Goal: Task Accomplishment & Management: Manage account settings

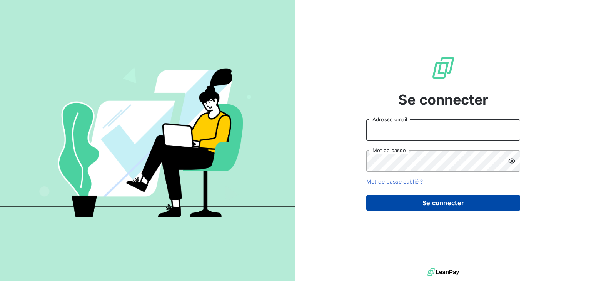
type input "[EMAIL_ADDRESS][DOMAIN_NAME]"
click at [436, 203] on button "Se connecter" at bounding box center [443, 203] width 154 height 16
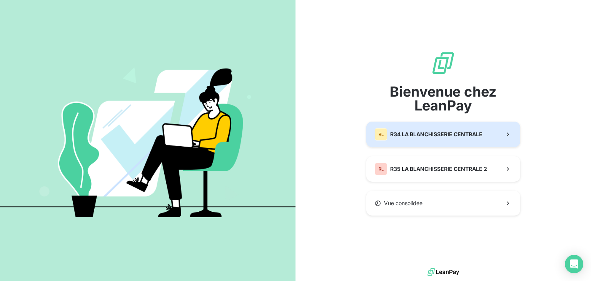
click at [441, 141] on button "RL R34 LA BLANCHISSERIE CENTRALE" at bounding box center [443, 133] width 154 height 25
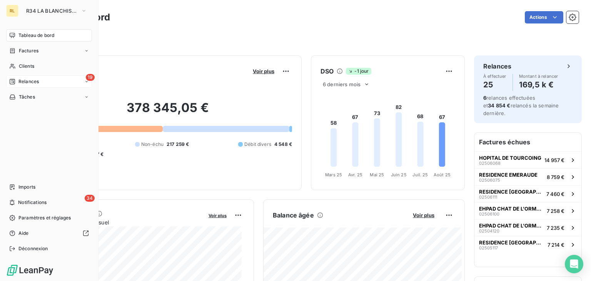
click at [15, 81] on icon at bounding box center [12, 81] width 5 height 5
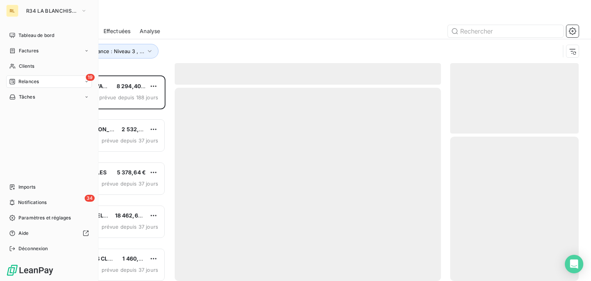
scroll to position [199, 122]
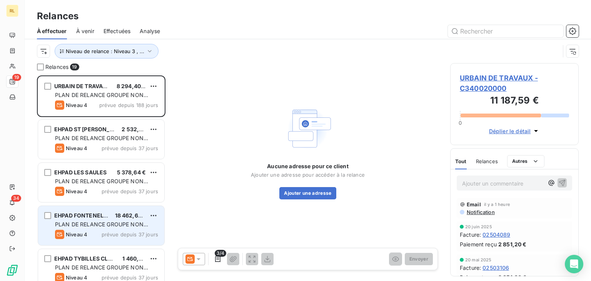
click at [141, 227] on span "PLAN DE RELANCE GROUPE NON AUTOMATIQUE" at bounding box center [101, 228] width 93 height 14
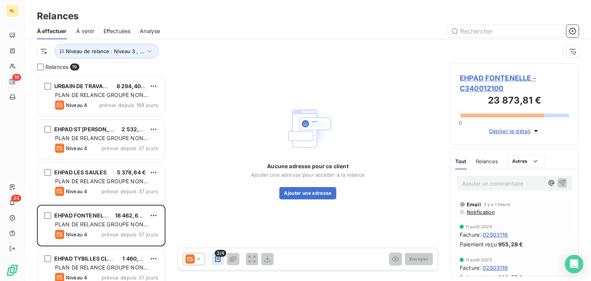
click at [220, 257] on icon "button" at bounding box center [218, 259] width 8 height 8
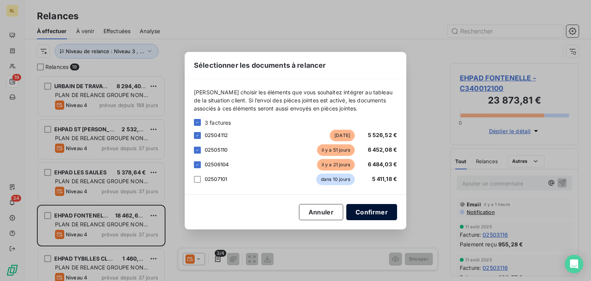
click at [367, 209] on button "Confirmer" at bounding box center [371, 212] width 51 height 16
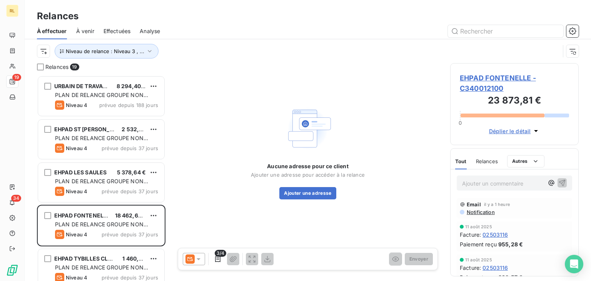
click at [506, 130] on span "Déplier le détail" at bounding box center [510, 131] width 42 height 8
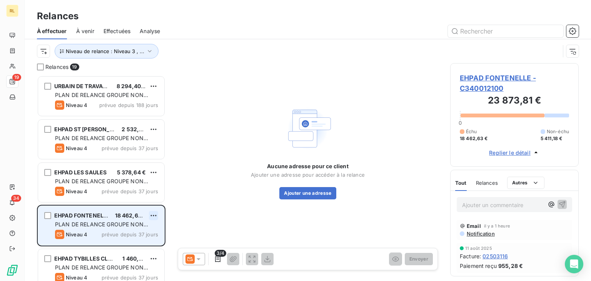
click at [153, 213] on html "RL 19 34 Relances À effectuer À venir Effectuées Analyse Niveau de relance : Ni…" at bounding box center [295, 140] width 591 height 281
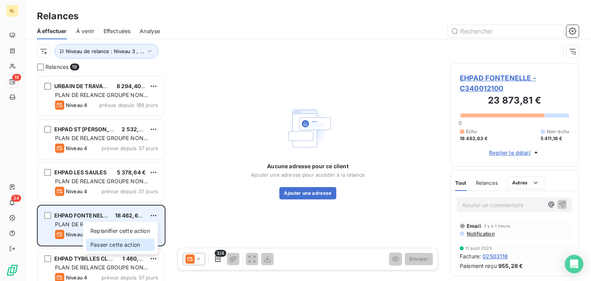
click at [130, 243] on div "Passer cette action" at bounding box center [120, 244] width 69 height 12
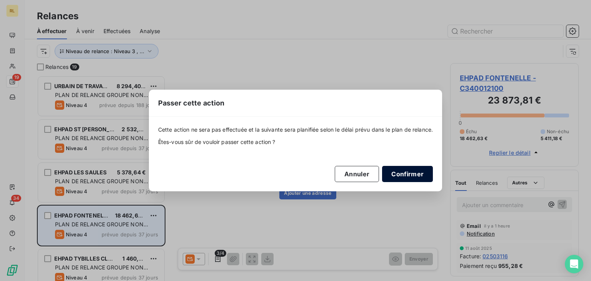
click at [411, 175] on button "Confirmer" at bounding box center [407, 174] width 51 height 16
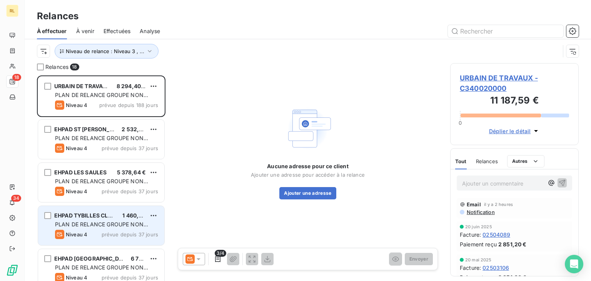
click at [175, 213] on div "Aucune adresse pour ce client Ajouter une adresse pour accéder à la relance Ajo…" at bounding box center [308, 151] width 266 height 177
click at [138, 218] on span "1 460,67 €" at bounding box center [136, 215] width 28 height 7
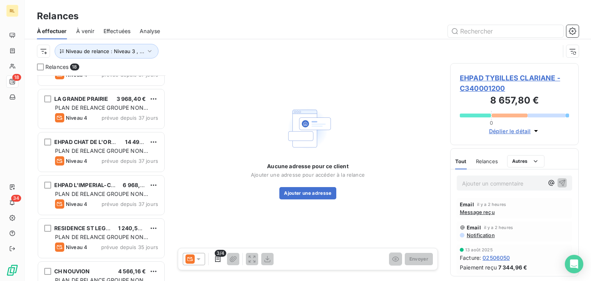
scroll to position [261, 0]
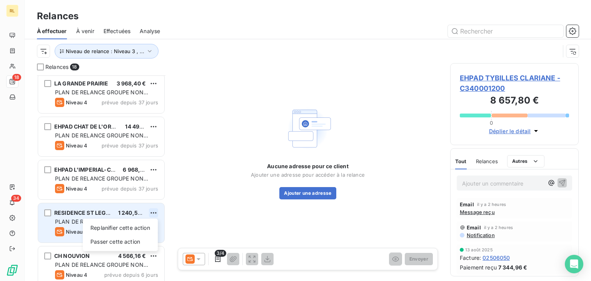
click at [155, 211] on html "RL 18 34 Relances À effectuer À venir Effectuées Analyse Niveau de relance : Ni…" at bounding box center [295, 140] width 591 height 281
click at [138, 243] on div "Passer cette action" at bounding box center [120, 241] width 69 height 12
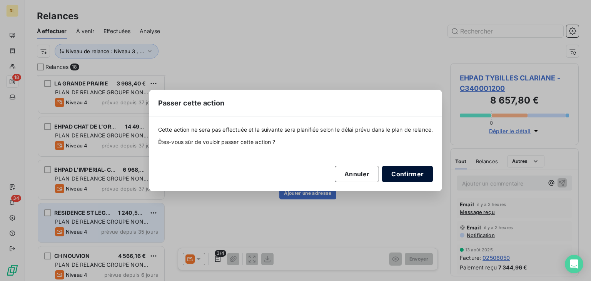
click at [402, 180] on button "Confirmer" at bounding box center [407, 174] width 51 height 16
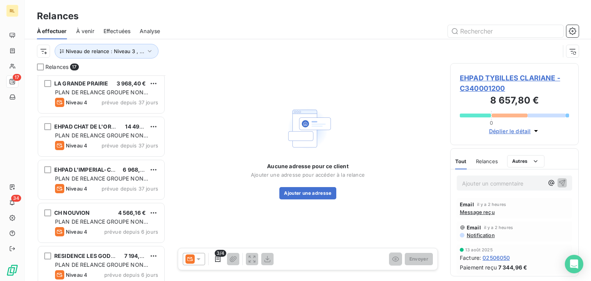
drag, startPoint x: 140, startPoint y: 221, endPoint x: 266, endPoint y: 232, distance: 126.9
click at [266, 232] on div "Aucune adresse pour ce client Ajouter une adresse pour accéder à la relance Ajo…" at bounding box center [308, 151] width 266 height 177
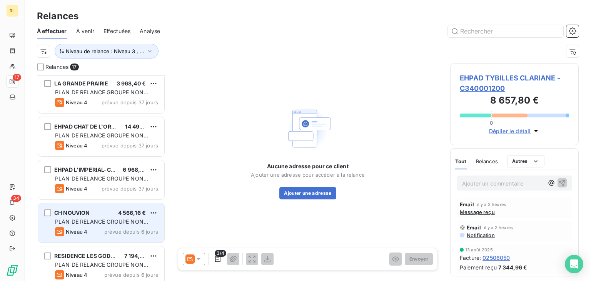
click at [141, 236] on div "CH NOUVION 4 566,16 € PLAN DE RELANCE GROUPE NON AUTOMATIQUE Niveau 4 prévue de…" at bounding box center [101, 222] width 126 height 39
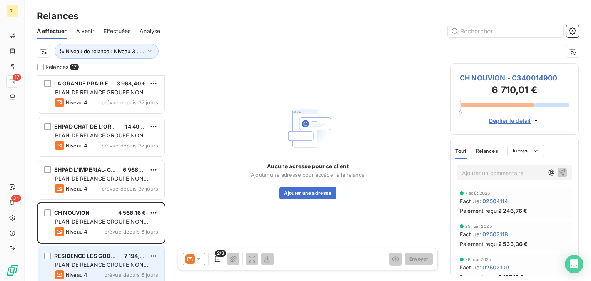
click at [139, 257] on span "7 194,24 €" at bounding box center [138, 255] width 28 height 7
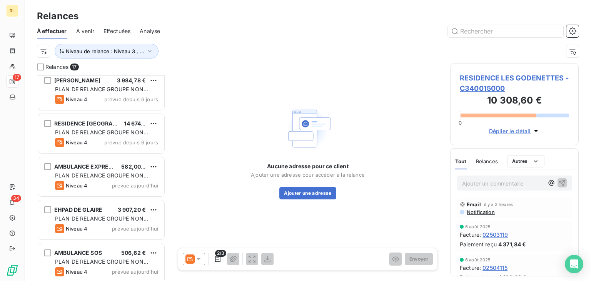
scroll to position [527, 0]
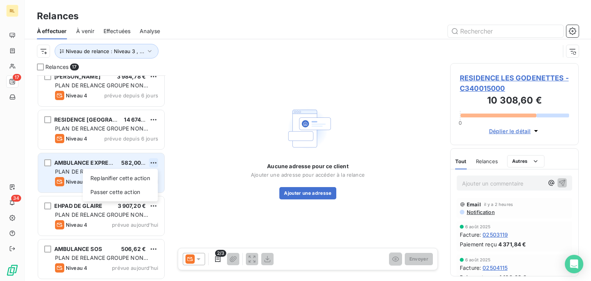
click at [156, 158] on html "RL 17 34 Relances À effectuer À venir Effectuées Analyse Niveau de relance : Ni…" at bounding box center [295, 140] width 591 height 281
click at [137, 191] on div "Passer cette action" at bounding box center [120, 192] width 69 height 12
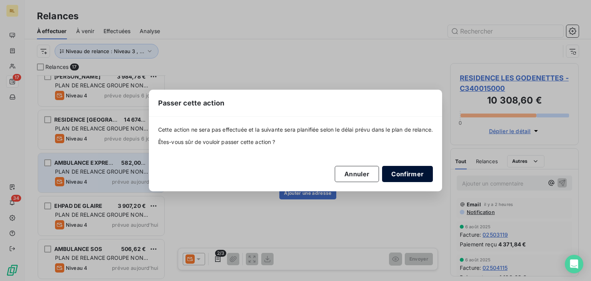
click at [396, 174] on button "Confirmer" at bounding box center [407, 174] width 51 height 16
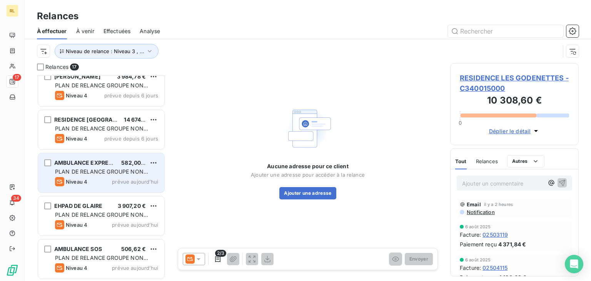
scroll to position [484, 0]
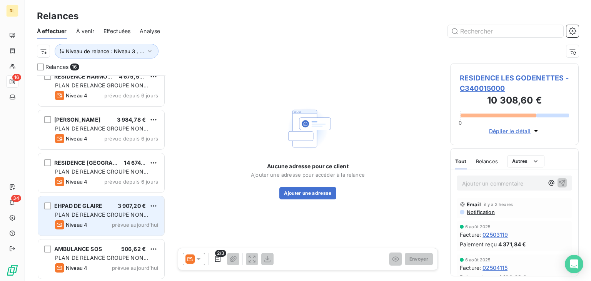
click at [137, 223] on span "prévue aujourd’hui" at bounding box center [135, 224] width 46 height 6
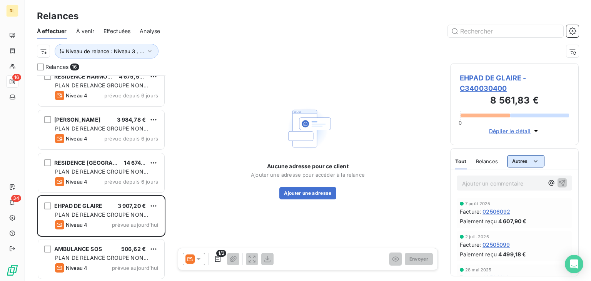
click at [520, 163] on html "RL 16 34 Relances À effectuer À venir Effectuées Analyse Niveau de relance : Ni…" at bounding box center [295, 140] width 591 height 281
click at [523, 176] on div "Commentaires" at bounding box center [532, 177] width 46 height 12
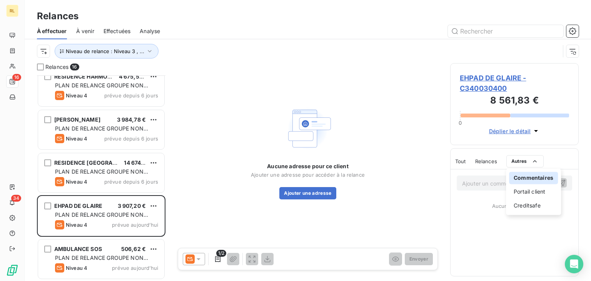
click at [470, 185] on html "RL 16 34 Relances À effectuer À venir Effectuées Analyse Niveau de relance : Ni…" at bounding box center [295, 140] width 591 height 281
click at [470, 185] on p "Ajouter un commentaire ﻿" at bounding box center [503, 183] width 82 height 10
click at [473, 184] on p "Ajouter un commentaire ﻿" at bounding box center [503, 183] width 82 height 10
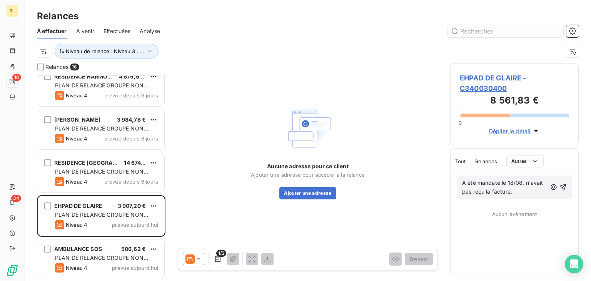
click at [526, 185] on span "A été mandaté le 18/08, n'avait pas reçu la facture." at bounding box center [503, 186] width 83 height 15
click at [509, 243] on div "A été mandaté le 18/08, dit n'avoir pas reçu la facture. Aucun évènement" at bounding box center [514, 222] width 128 height 107
click at [518, 214] on span "Aucun évènement" at bounding box center [514, 214] width 45 height 6
click at [478, 76] on span "EHPAD DE GLAIRE - C340030400" at bounding box center [513, 83] width 109 height 21
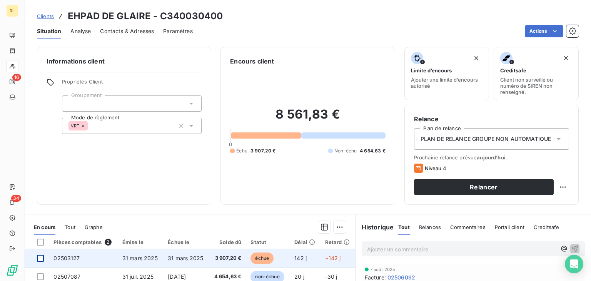
click at [41, 258] on div at bounding box center [40, 258] width 7 height 7
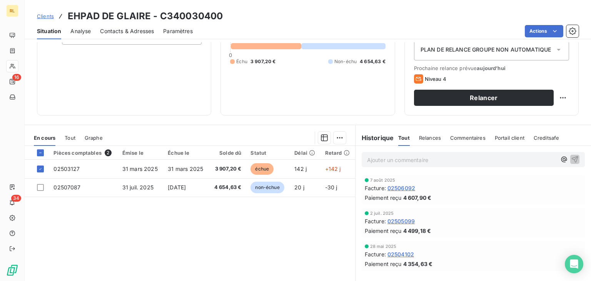
scroll to position [88, 0]
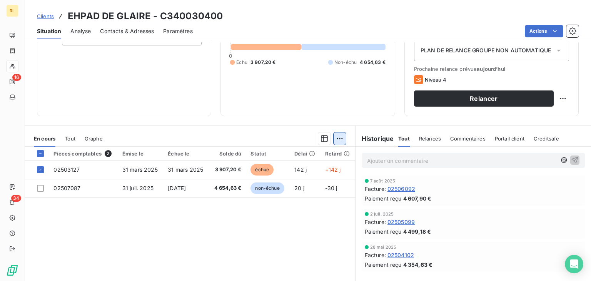
click at [338, 135] on html "RL 16 34 Clients EHPAD DE GLAIRE - C340030400 Situation Analyse Contacts & Adre…" at bounding box center [295, 140] width 591 height 281
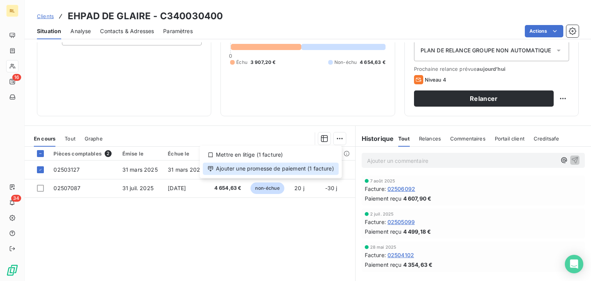
click at [290, 167] on div "Ajouter une promesse de paiement (1 facture)" at bounding box center [271, 168] width 136 height 12
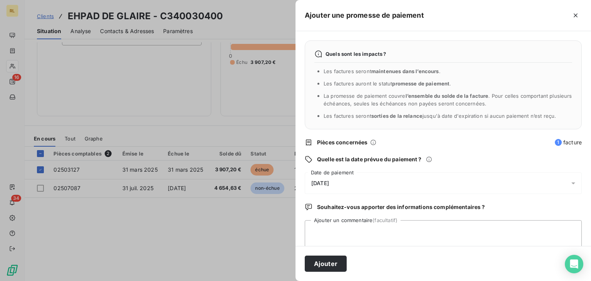
drag, startPoint x: 343, startPoint y: 181, endPoint x: 310, endPoint y: 181, distance: 33.1
click at [310, 181] on div "21/08/2025" at bounding box center [443, 183] width 277 height 22
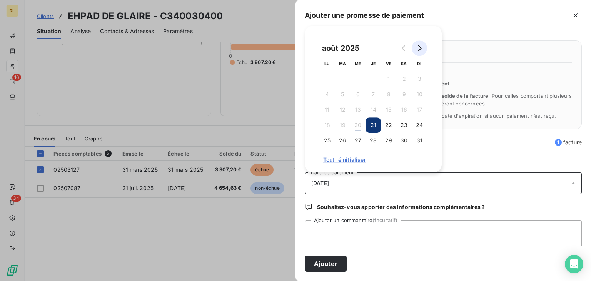
click at [418, 48] on icon "Go to next month" at bounding box center [419, 48] width 6 height 6
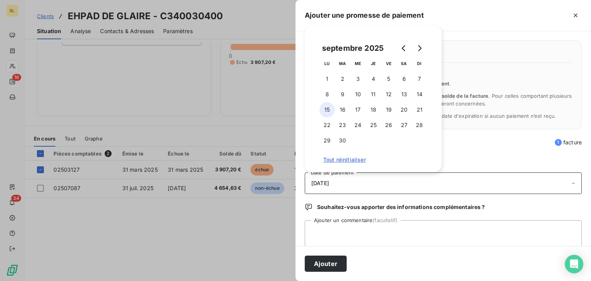
click at [328, 108] on button "15" at bounding box center [326, 109] width 15 height 15
click at [475, 187] on div "15/09/2025" at bounding box center [443, 183] width 277 height 22
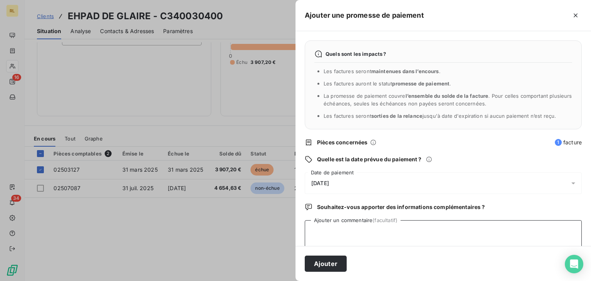
click at [345, 234] on textarea "Ajouter un commentaire (facultatif)" at bounding box center [443, 234] width 277 height 29
click at [329, 263] on button "Ajouter" at bounding box center [326, 263] width 42 height 16
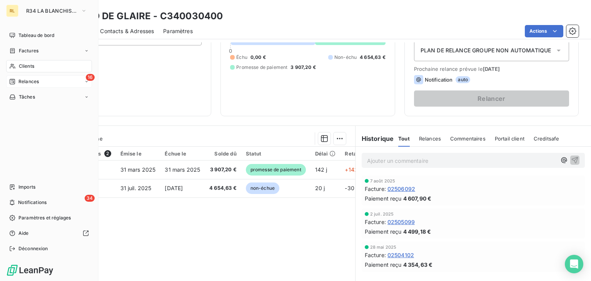
click at [27, 83] on span "Relances" at bounding box center [28, 81] width 20 height 7
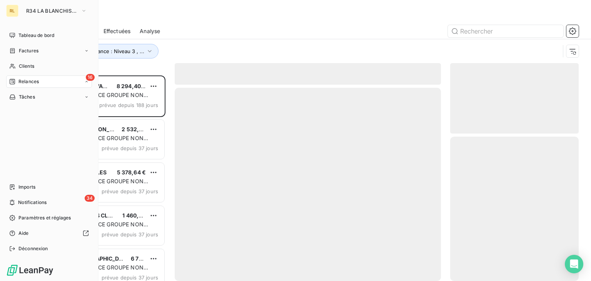
scroll to position [199, 122]
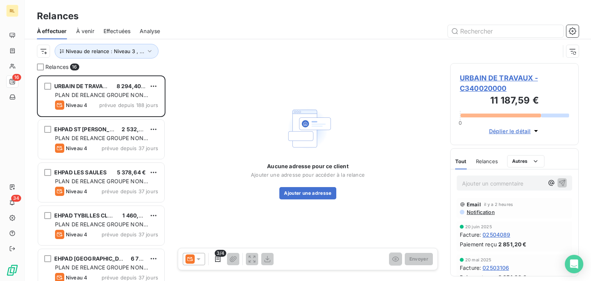
click at [173, 145] on div "Relances 16 URBAIN DE TRAVAUX 8 294,40 € PLAN DE RELANCE GROUPE NON AUTOMATIQUE…" at bounding box center [308, 172] width 566 height 218
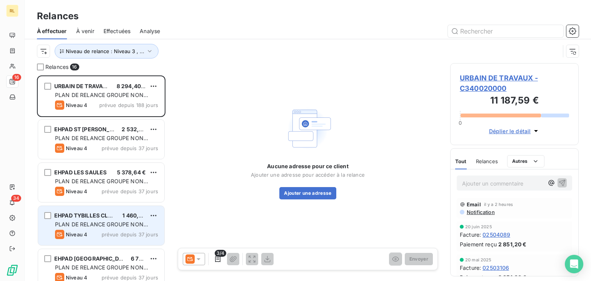
click at [155, 241] on div "EHPAD TYBILLES CLARIANE 1 460,67 € PLAN DE RELANCE GROUPE NON AUTOMATIQUE Nivea…" at bounding box center [101, 225] width 126 height 39
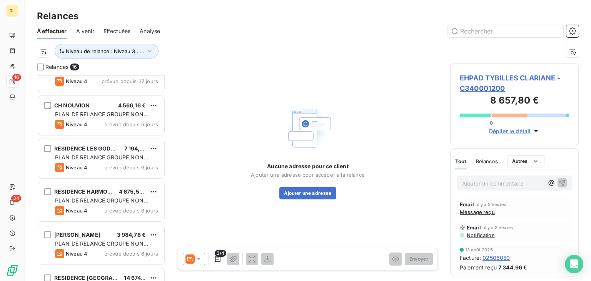
scroll to position [369, 0]
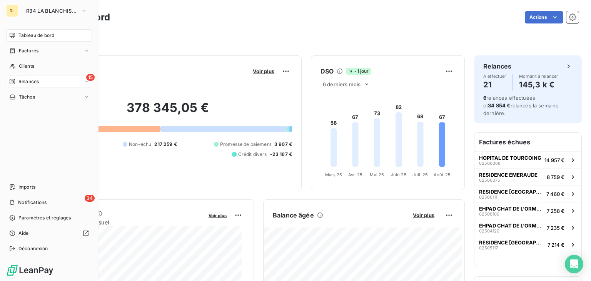
click at [20, 83] on span "Relances" at bounding box center [28, 81] width 20 height 7
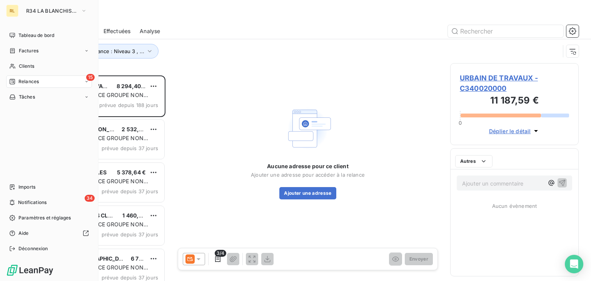
scroll to position [199, 122]
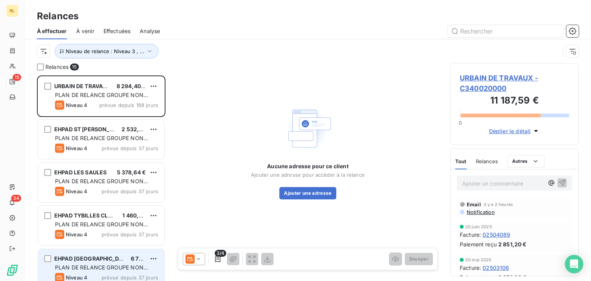
click at [146, 251] on div "EHPAD VILLA VICTORIA-CLARIANE 6 722,85 € PLAN DE RELANCE GROUPE NON AUTOMATIQUE…" at bounding box center [101, 268] width 126 height 39
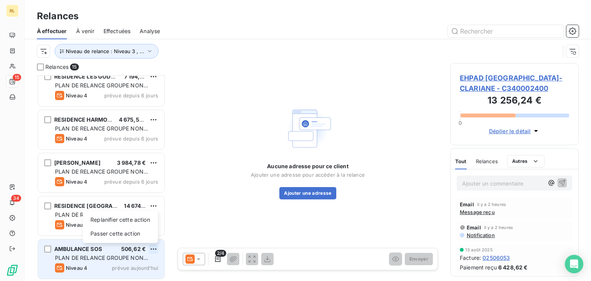
click at [156, 248] on html "RL 15 34 Relances À effectuer À venir Effectuées Analyse Niveau de relance : Ni…" at bounding box center [295, 140] width 591 height 281
click at [140, 230] on div "Passer cette action" at bounding box center [120, 233] width 69 height 12
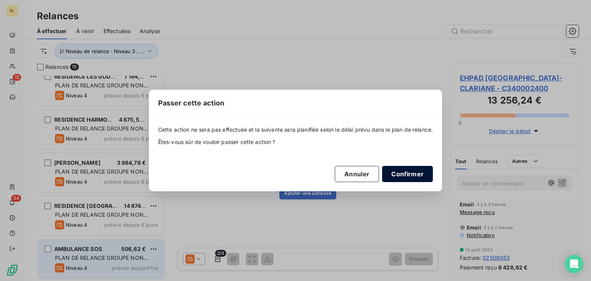
click at [409, 173] on button "Confirmer" at bounding box center [407, 174] width 51 height 16
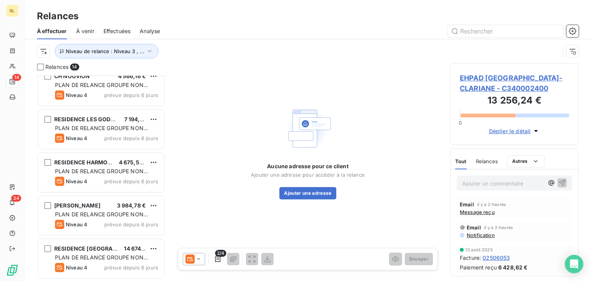
scroll to position [398, 0]
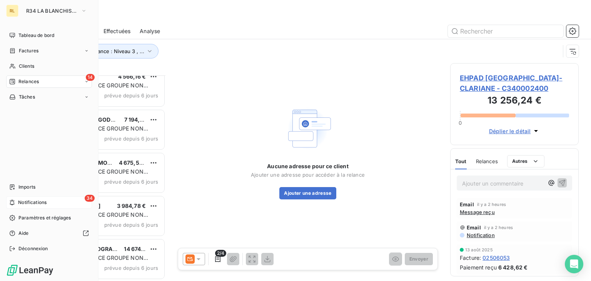
click at [13, 200] on icon at bounding box center [12, 202] width 6 height 6
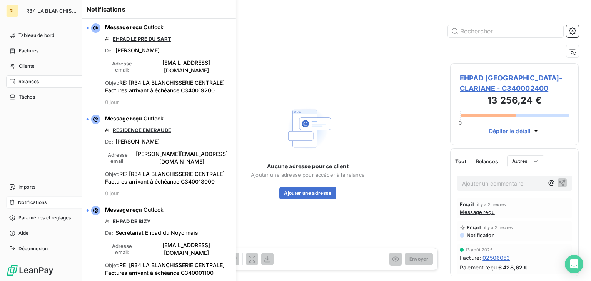
scroll to position [199, 122]
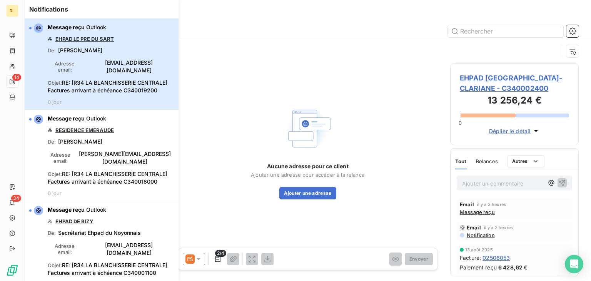
click at [98, 44] on div "Message reçu Outlook EHPAD LE PRE DU SART De : JACQUES Nathalie Adresse email :…" at bounding box center [111, 64] width 126 height 82
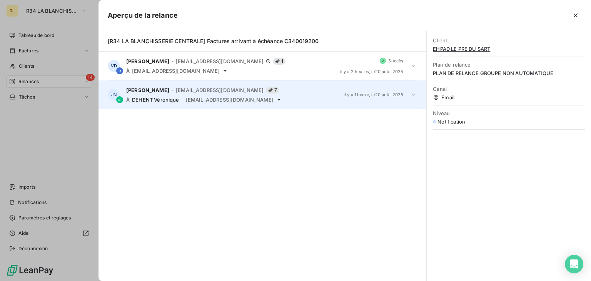
click at [289, 106] on div "JN JACQUES Nathalie - NJacques@utrca.fr 7 À DEHENT Véronique - v.dehent@anett.f…" at bounding box center [262, 94] width 328 height 28
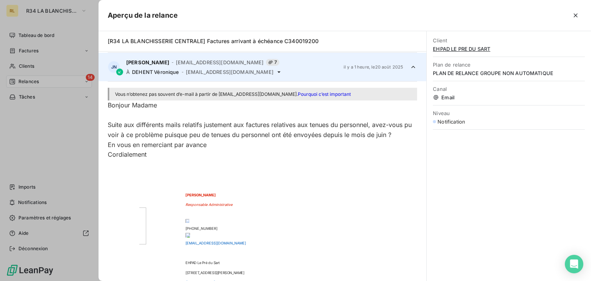
scroll to position [29, 0]
click at [576, 16] on icon "button" at bounding box center [575, 15] width 4 height 4
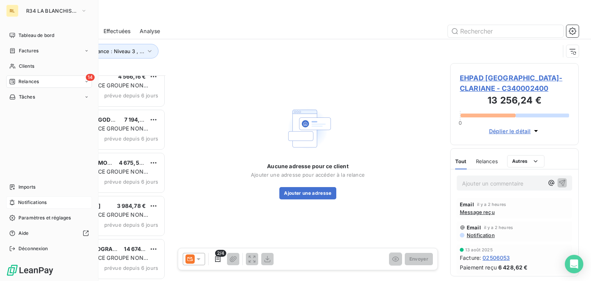
click at [37, 203] on span "Notifications" at bounding box center [32, 202] width 28 height 7
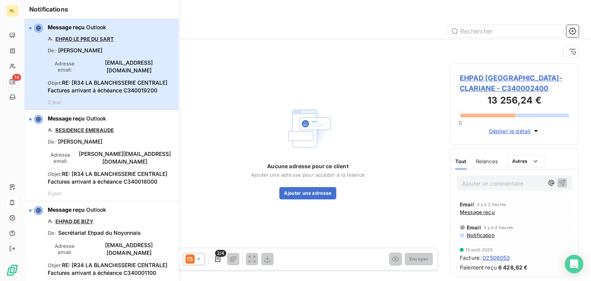
click at [143, 79] on span "Objet : RE: [R34 LA BLANCHISSERIE CENTRALE] Factures arrivant à échéance C34001…" at bounding box center [111, 86] width 126 height 15
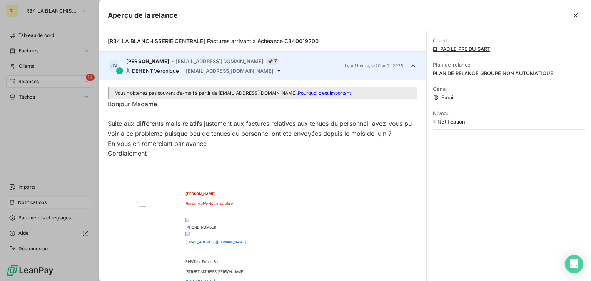
click at [485, 72] on span "PLAN DE RELANCE GROUPE NON AUTOMATIQUE" at bounding box center [509, 73] width 152 height 6
click at [473, 48] on span "EHPAD LE PRE DU SART" at bounding box center [509, 49] width 152 height 6
click at [574, 18] on icon "button" at bounding box center [575, 16] width 8 height 8
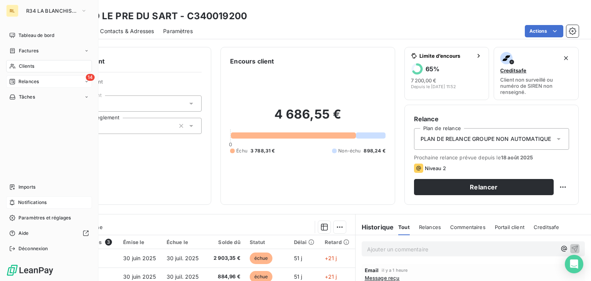
click at [47, 202] on span "Notifications" at bounding box center [32, 202] width 28 height 7
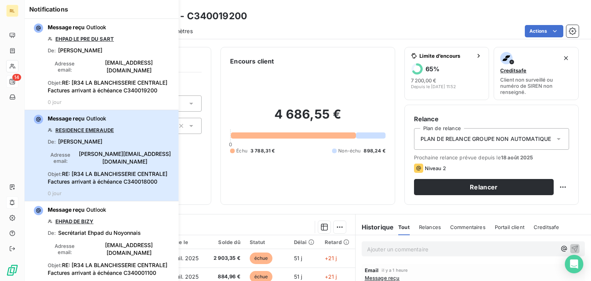
click at [110, 161] on div "Message reçu Outlook RESIDENCE EMERAUDE De : Demulder Karine Adresse email : k.…" at bounding box center [111, 156] width 126 height 82
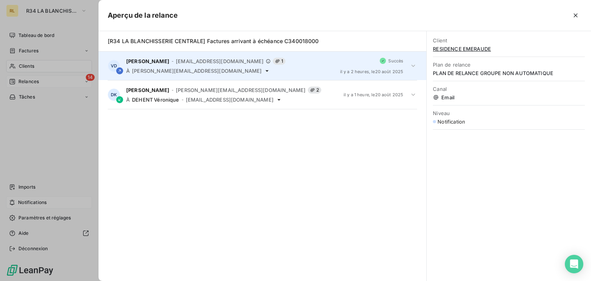
click at [174, 73] on span "k.marez@ch-wattrelos.com" at bounding box center [197, 71] width 130 height 6
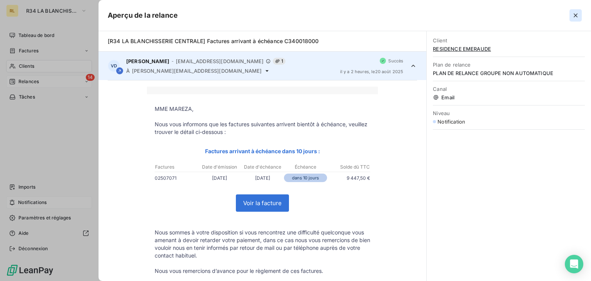
click at [577, 15] on icon "button" at bounding box center [575, 16] width 8 height 8
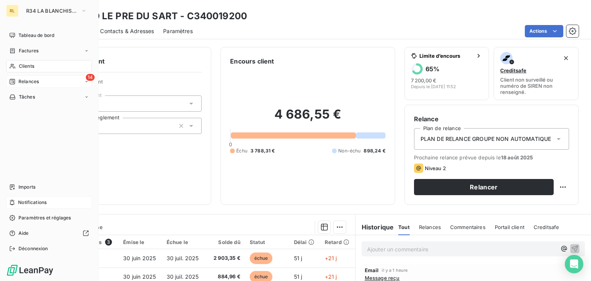
click at [12, 201] on icon at bounding box center [12, 202] width 6 height 6
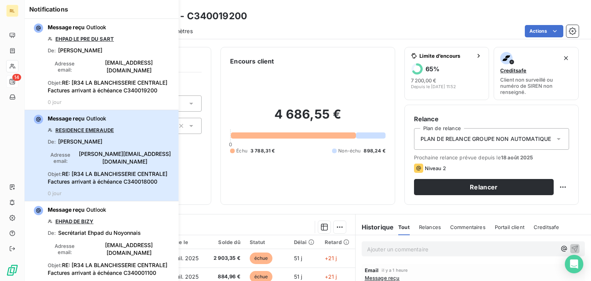
click at [161, 170] on span "Objet : RE: [R34 LA BLANCHISSERIE CENTRALE] Factures arrivant à échéance C34001…" at bounding box center [111, 177] width 126 height 15
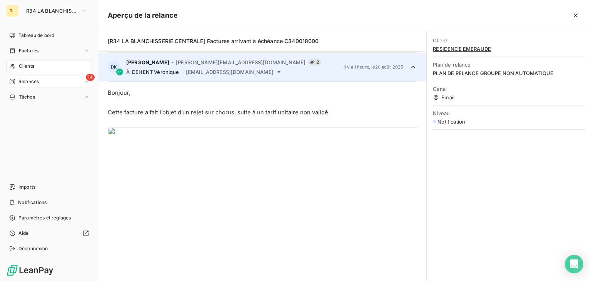
scroll to position [29, 0]
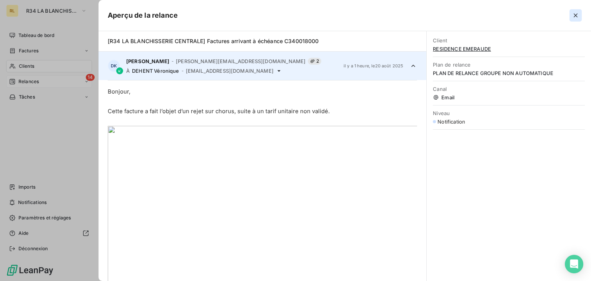
click at [574, 15] on icon "button" at bounding box center [575, 16] width 8 height 8
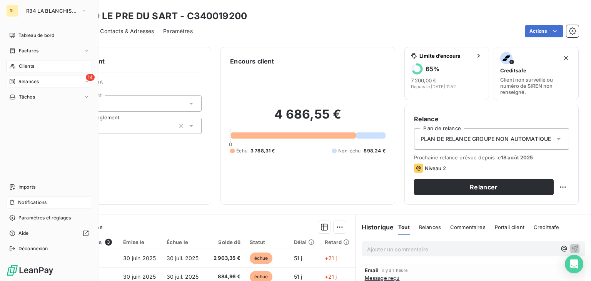
click at [23, 205] on span "Notifications" at bounding box center [32, 202] width 28 height 7
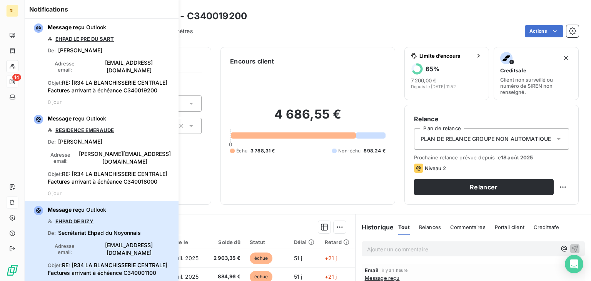
click at [136, 220] on div "Message reçu Outlook EHPAD DE BIZY De : Secrétariat Ehpad du Noyonnais Adresse …" at bounding box center [111, 247] width 126 height 82
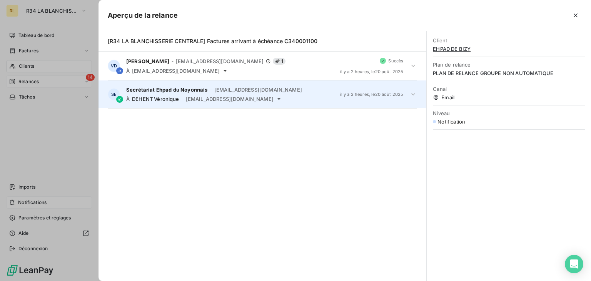
click at [199, 98] on span "[EMAIL_ADDRESS][DOMAIN_NAME]" at bounding box center [230, 99] width 88 height 6
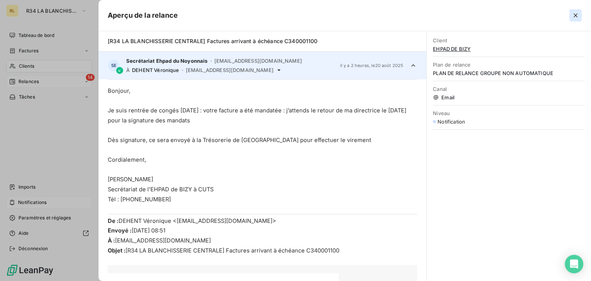
click at [579, 17] on button "button" at bounding box center [575, 15] width 12 height 12
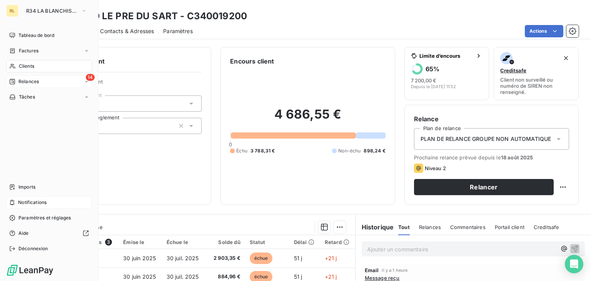
click at [52, 201] on div "Notifications" at bounding box center [49, 202] width 86 height 12
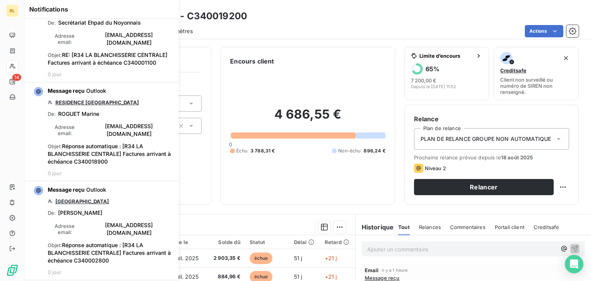
scroll to position [213, 0]
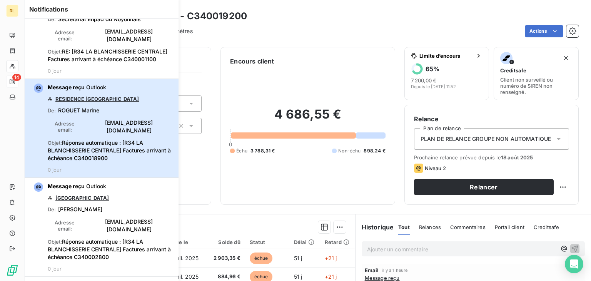
click at [109, 139] on span "Réponse automatique : [R34 LA BLANCHISSERIE CENTRALE] Factures arrivant à échéa…" at bounding box center [109, 150] width 123 height 22
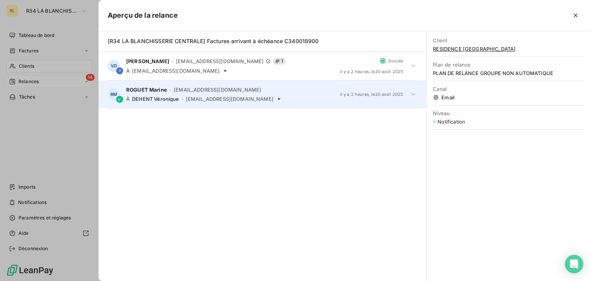
click at [184, 99] on div "À DEHENT Véronique - v.dehent@anett.fr" at bounding box center [230, 99] width 208 height 6
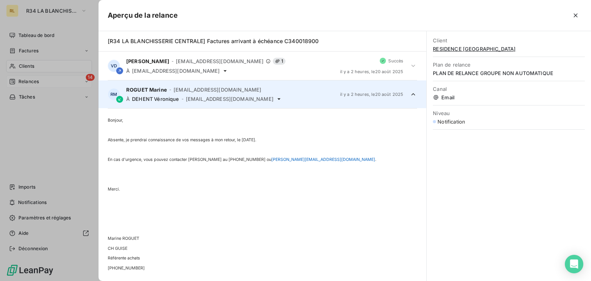
scroll to position [7, 0]
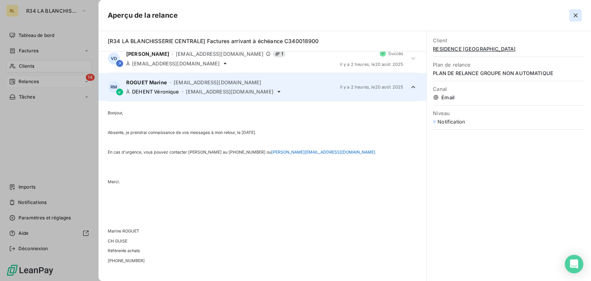
click at [572, 15] on icon "button" at bounding box center [575, 16] width 8 height 8
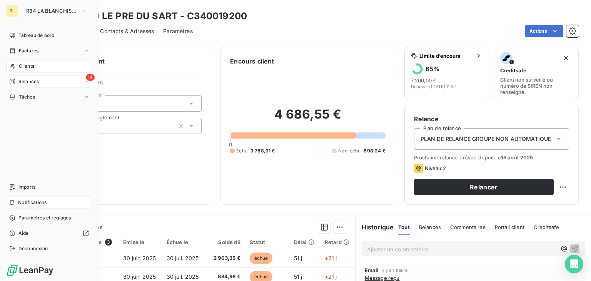
click at [20, 203] on span "Notifications" at bounding box center [32, 202] width 28 height 7
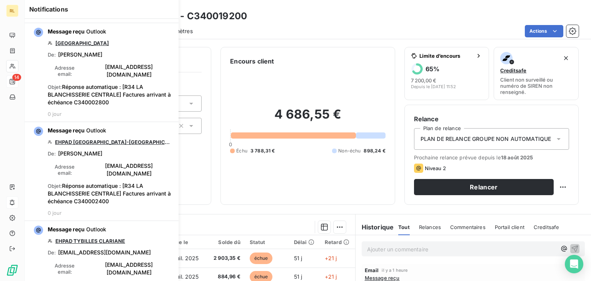
scroll to position [366, 0]
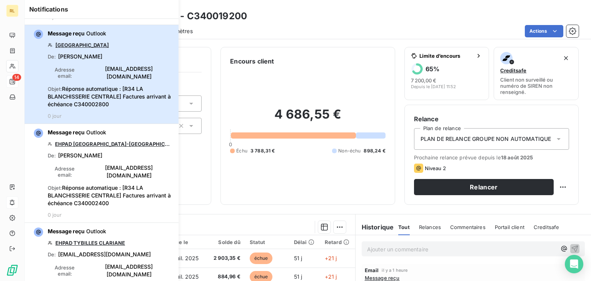
click at [126, 65] on span "laurent.delangue@feron-vrau.com" at bounding box center [129, 72] width 90 height 15
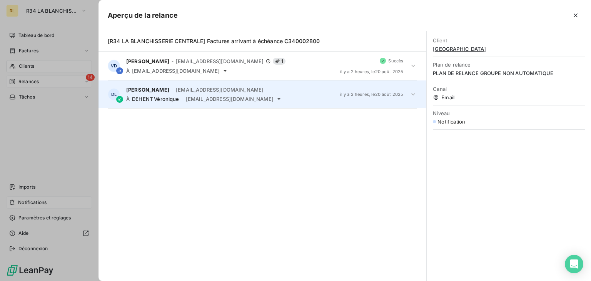
click at [199, 100] on span "[EMAIL_ADDRESS][DOMAIN_NAME]" at bounding box center [230, 99] width 88 height 6
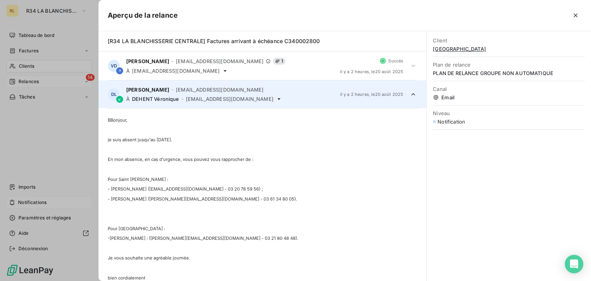
scroll to position [29, 0]
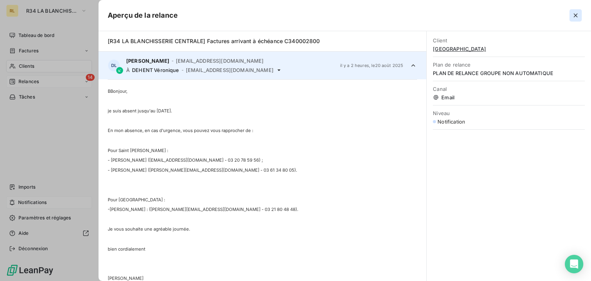
click at [577, 14] on icon "button" at bounding box center [575, 16] width 8 height 8
